Goal: Information Seeking & Learning: Learn about a topic

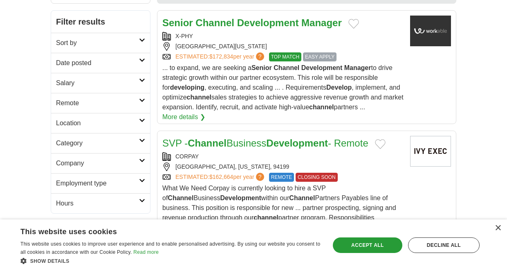
scroll to position [158, 0]
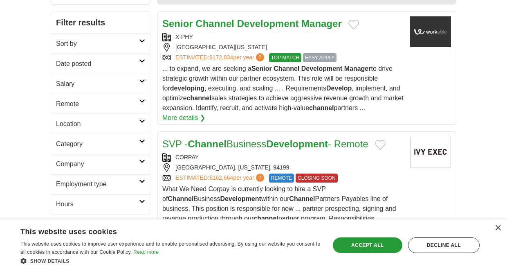
click at [196, 117] on link "More details ❯" at bounding box center [183, 118] width 43 height 10
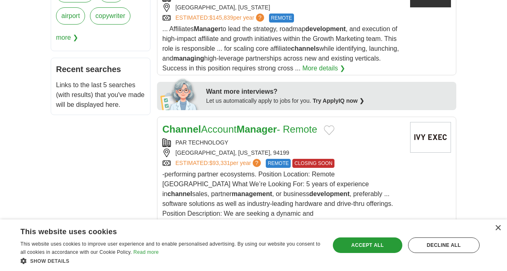
scroll to position [476, 0]
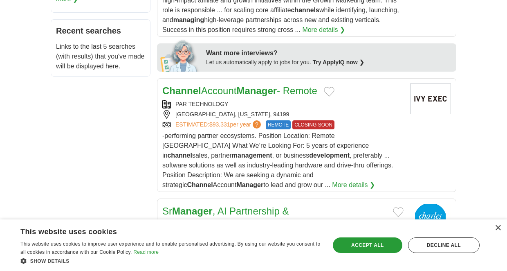
click at [235, 152] on div "-performing partner ecosystems. Position Location: Remote USA What We’re Lookin…" at bounding box center [282, 160] width 241 height 59
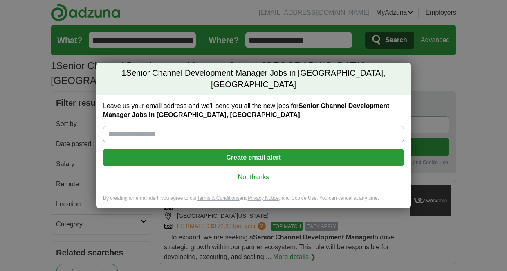
click at [450, 88] on div "1 Senior Channel Development Manager Jobs in San Francisco, CA Leave us your em…" at bounding box center [253, 135] width 507 height 271
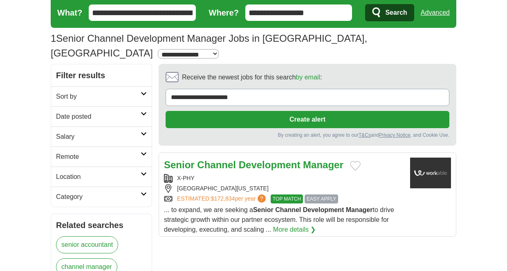
scroll to position [29, 0]
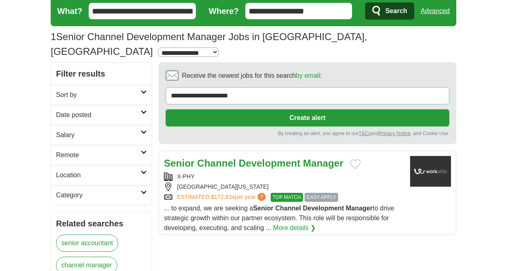
click at [304, 172] on div "X-PHY SAN FRANCISCO CALIFORNIA ESTIMATED: $172,834 per year ? TOP MATCH EASY AP…" at bounding box center [283, 186] width 239 height 29
click at [143, 1] on form "**********" at bounding box center [253, 11] width 405 height 30
